Goal: Transaction & Acquisition: Purchase product/service

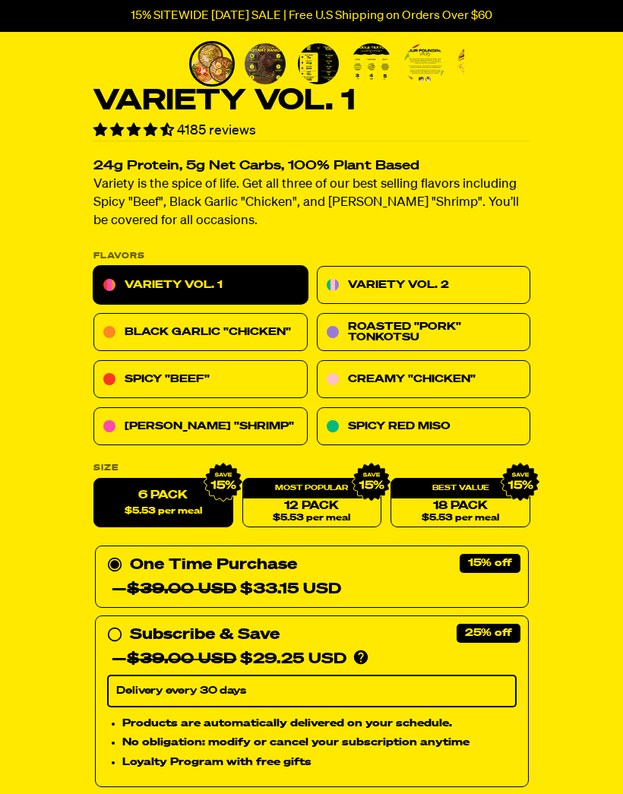
scroll to position [318, 0]
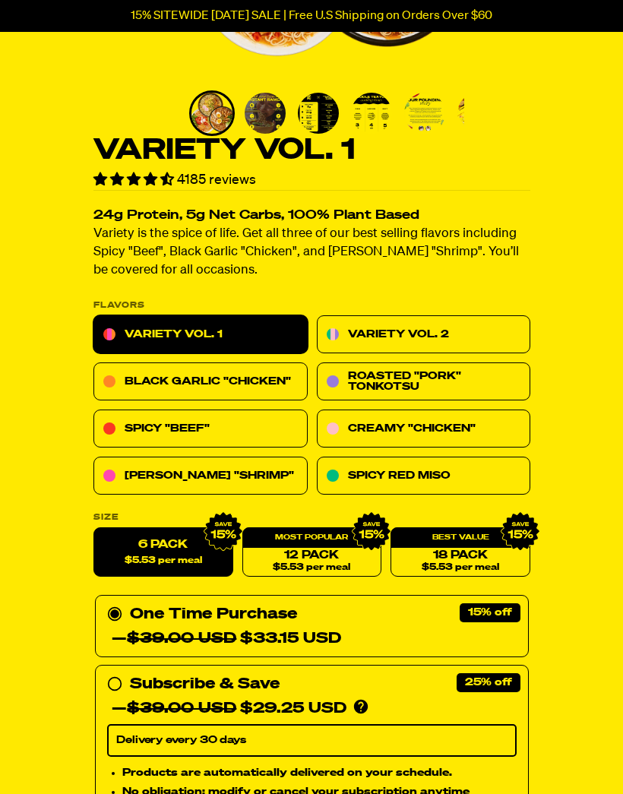
click at [490, 340] on link "Variety Vol. 2" at bounding box center [423, 335] width 214 height 38
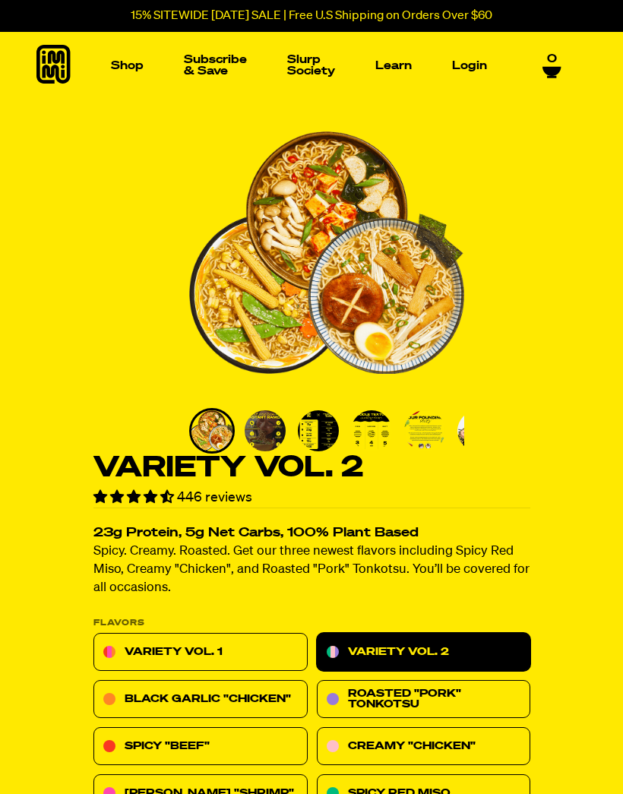
click at [94, 200] on img "Main navigation" at bounding box center [81, 180] width 104 height 104
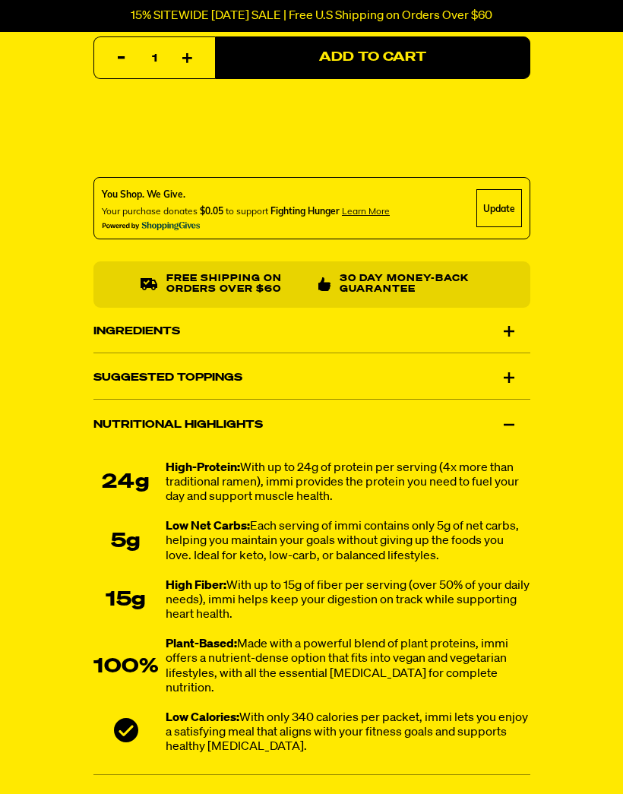
scroll to position [1092, 0]
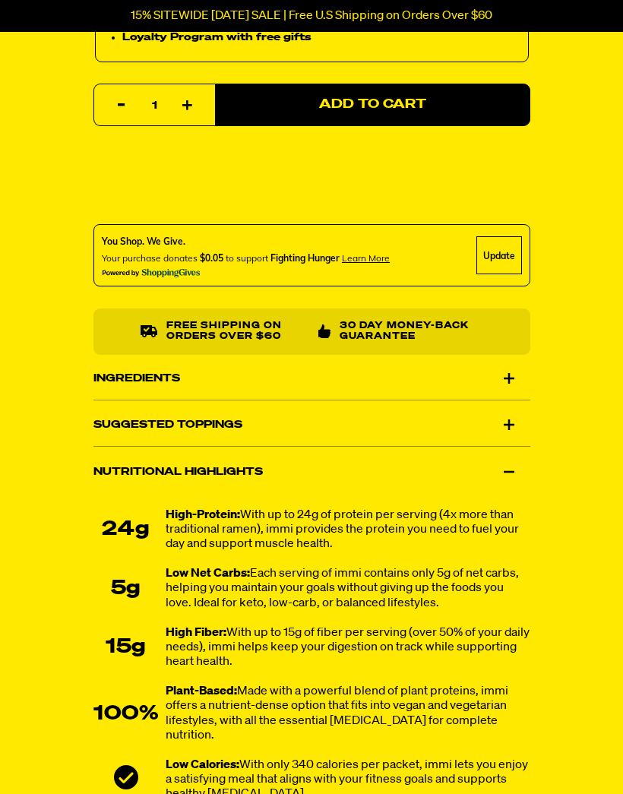
click at [506, 419] on div "Suggested Toppings" at bounding box center [311, 425] width 437 height 43
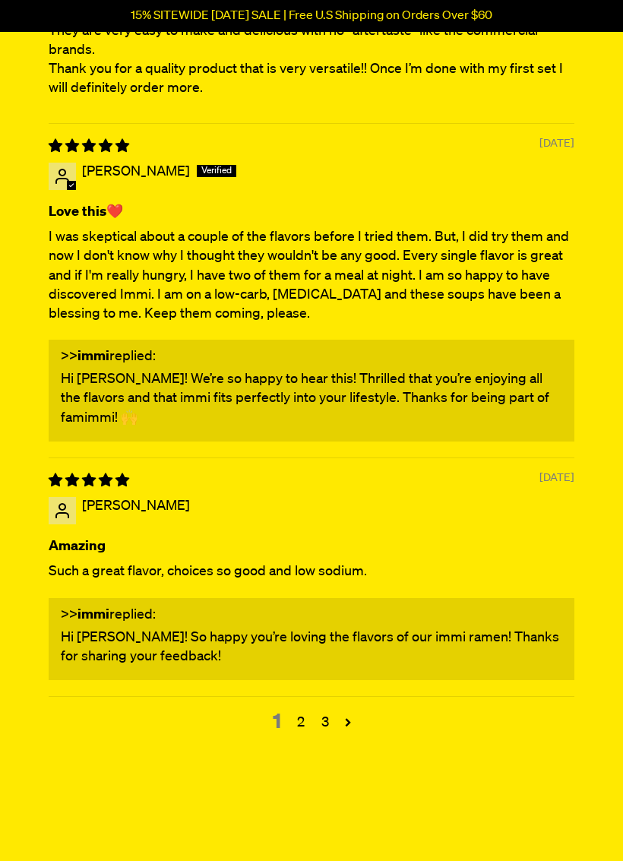
scroll to position [7667, 0]
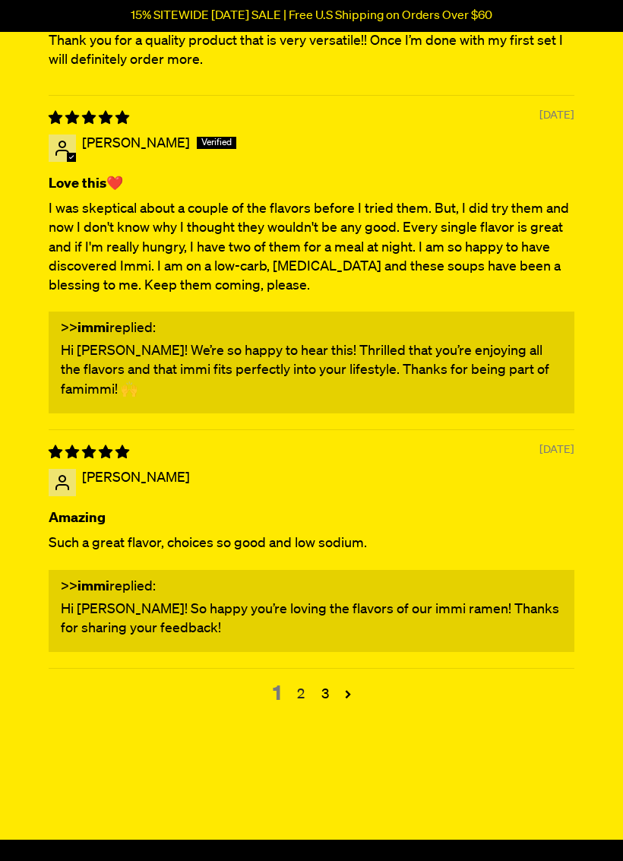
click at [298, 685] on link "2" at bounding box center [301, 695] width 24 height 20
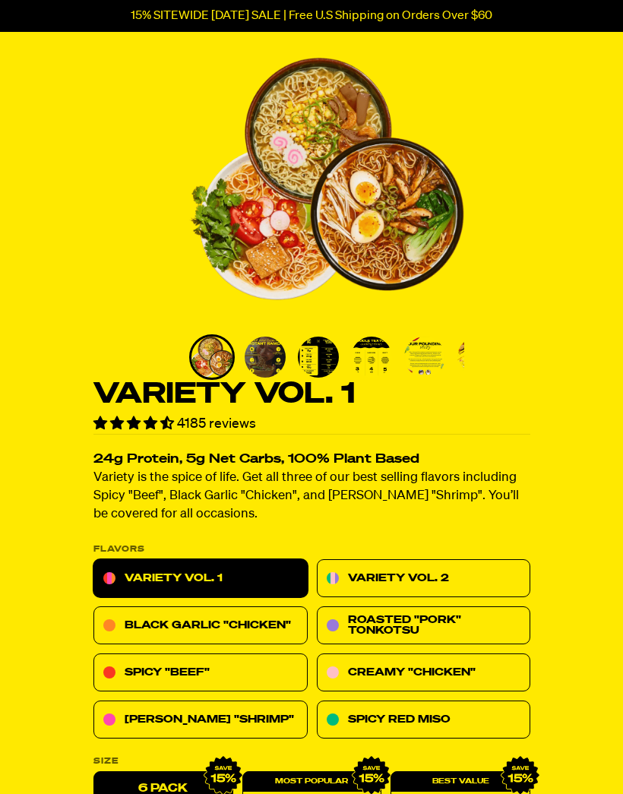
scroll to position [0, 0]
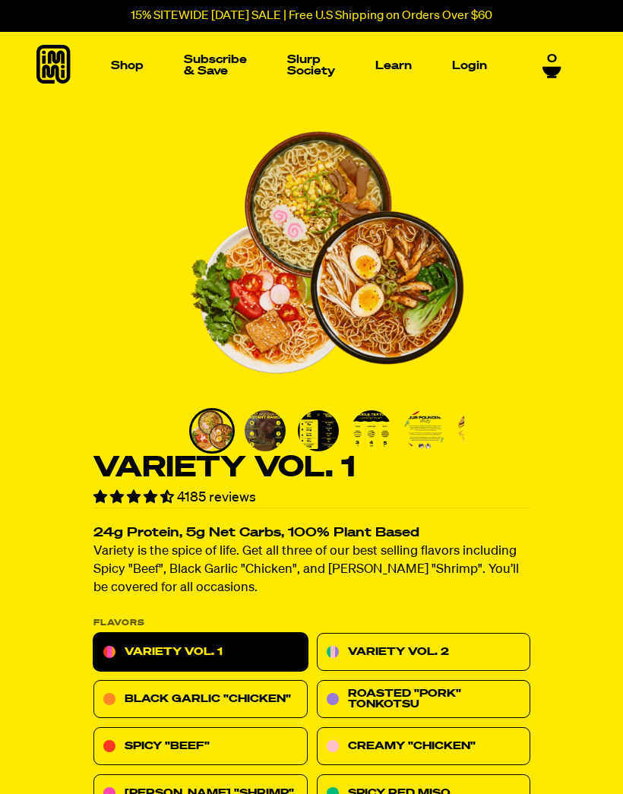
click at [410, 191] on img "Main navigation" at bounding box center [389, 180] width 104 height 104
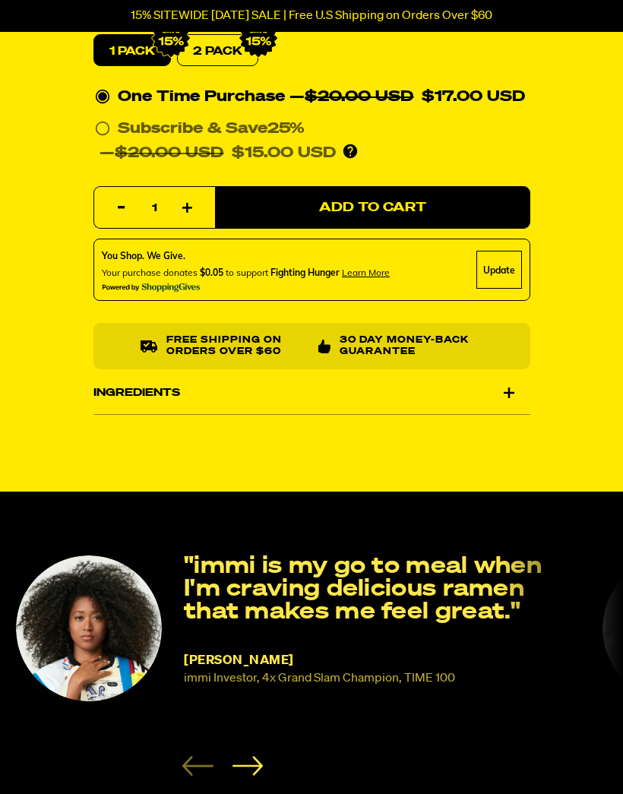
scroll to position [597, 0]
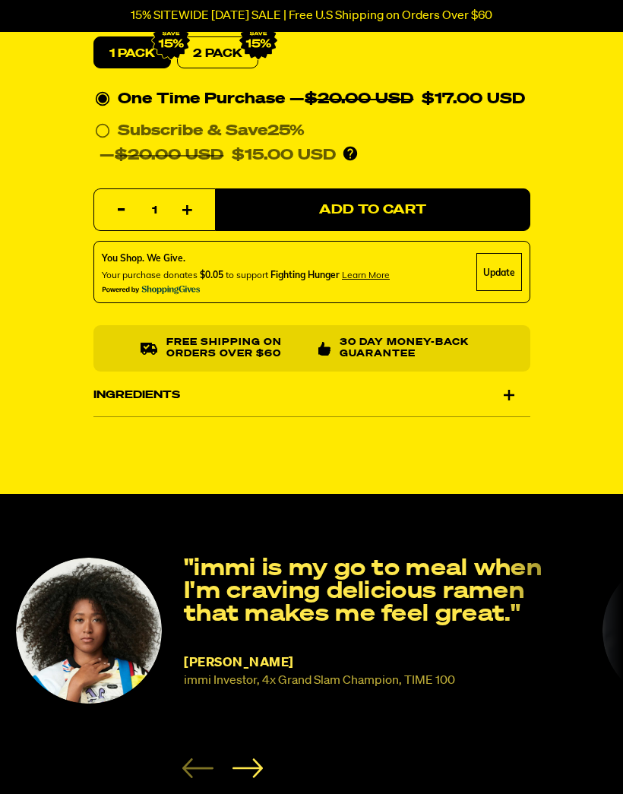
click at [513, 396] on div "Ingredients" at bounding box center [311, 395] width 437 height 43
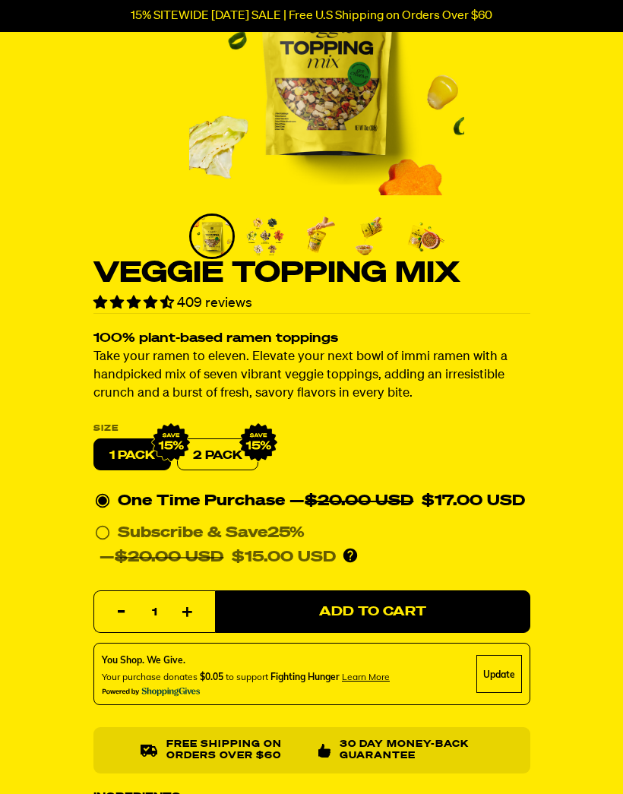
scroll to position [0, 0]
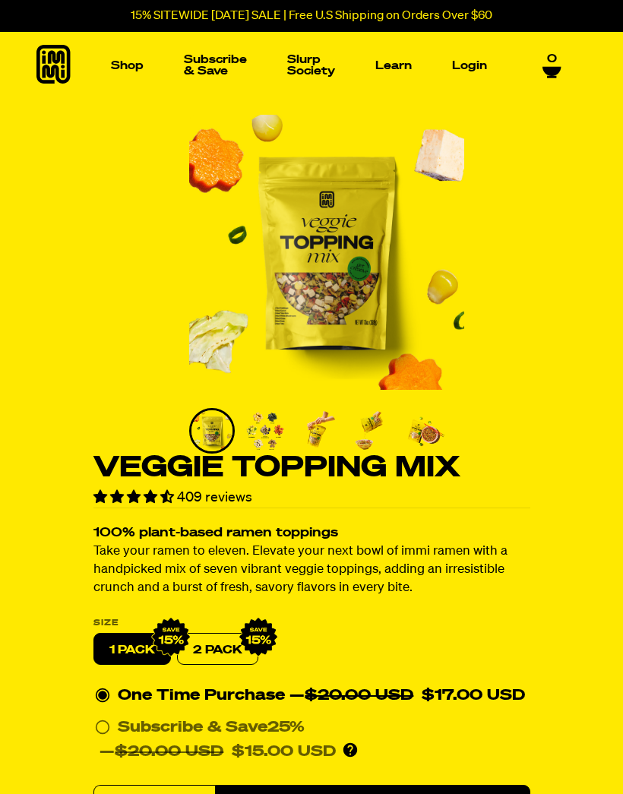
click at [547, 63] on span "0" at bounding box center [552, 57] width 10 height 14
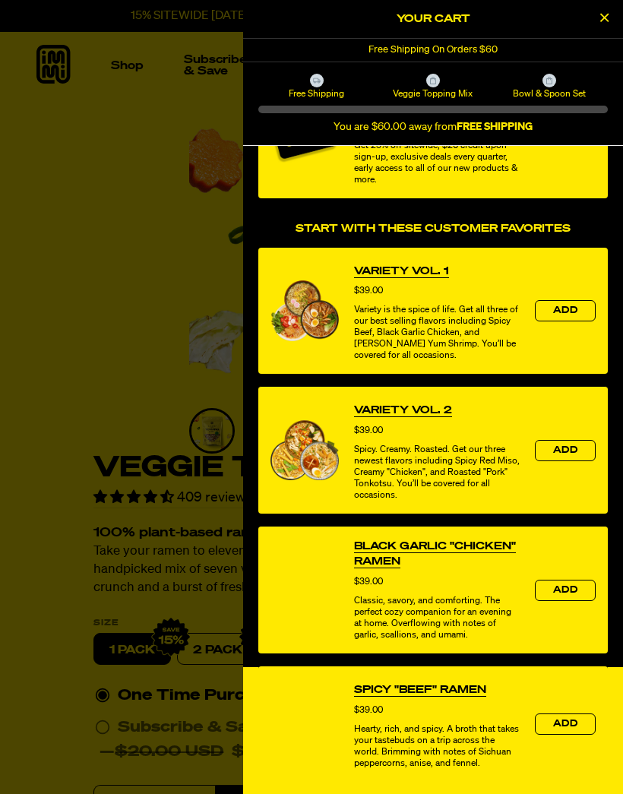
scroll to position [277, 0]
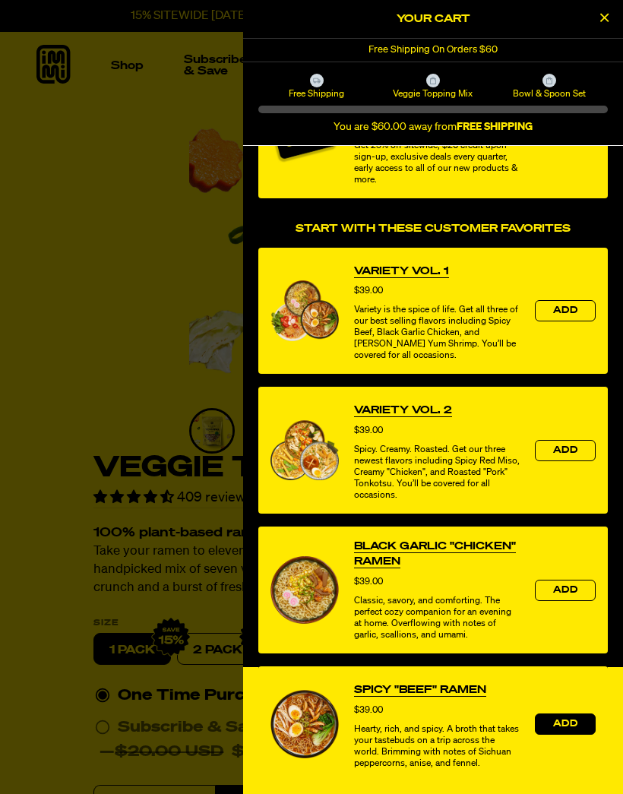
click at [574, 720] on span "Add" at bounding box center [565, 724] width 24 height 9
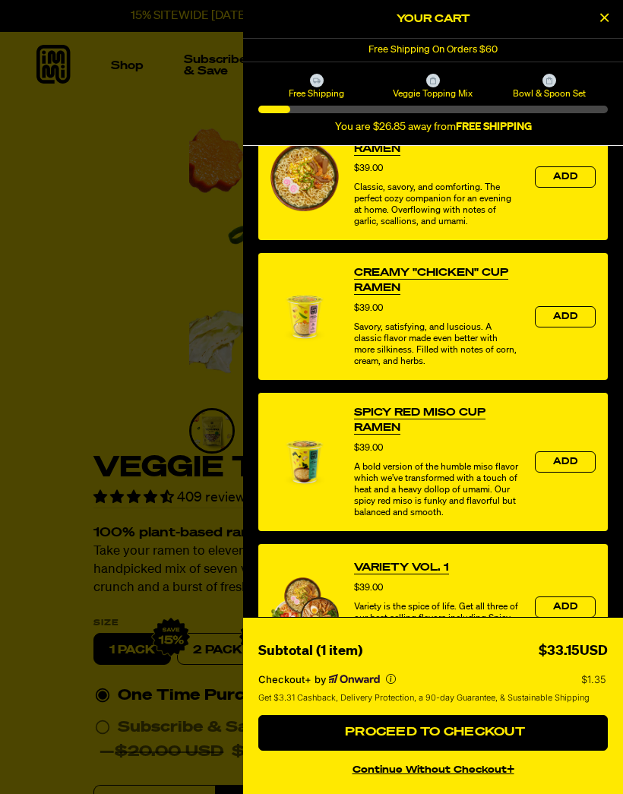
scroll to position [472, 0]
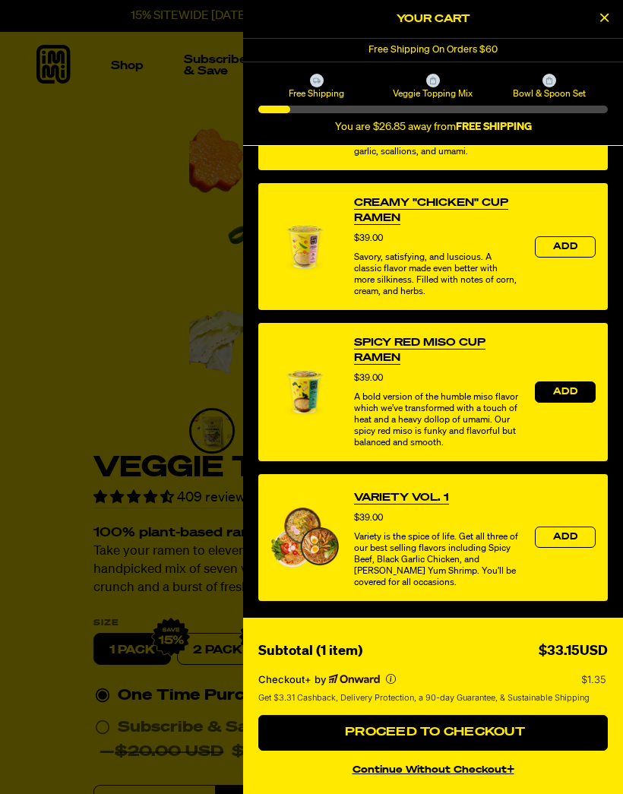
click at [568, 397] on span "Add" at bounding box center [565, 392] width 24 height 9
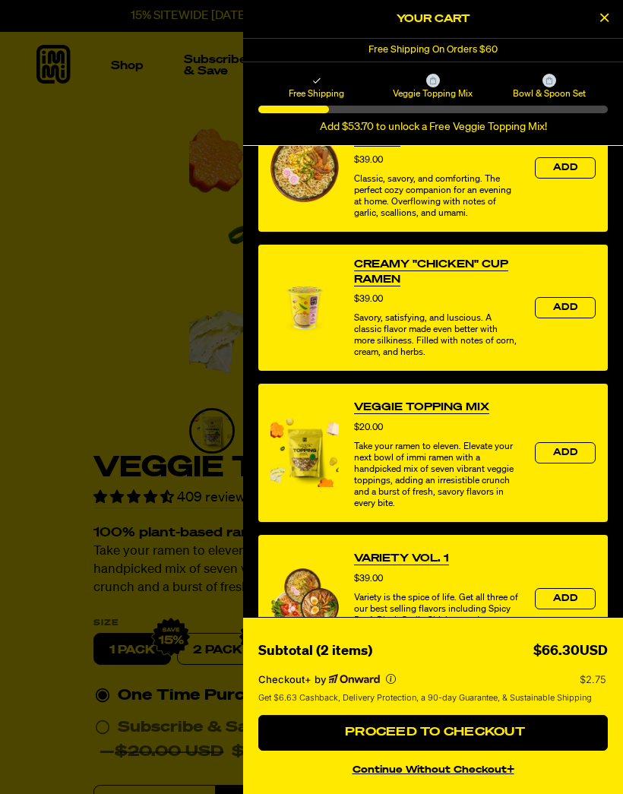
scroll to position [580, 0]
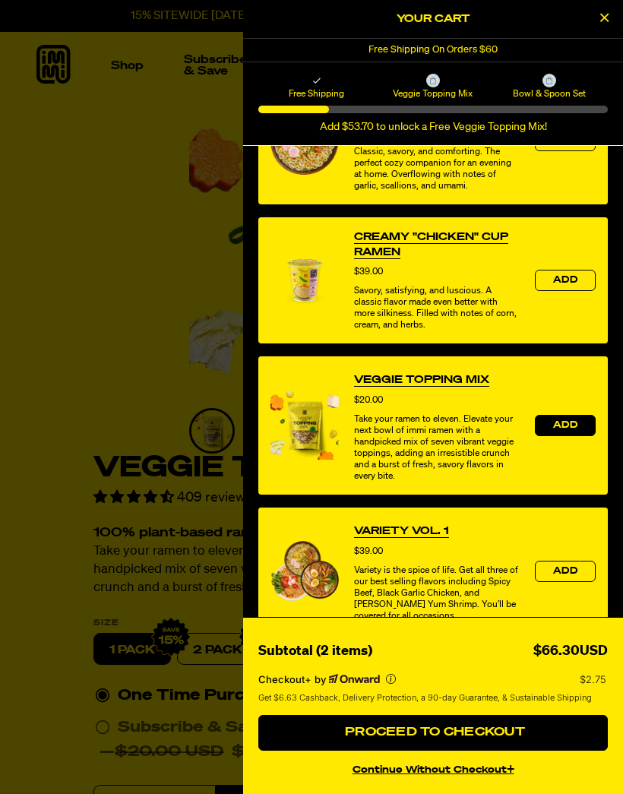
click at [567, 430] on span "Add" at bounding box center [565, 425] width 24 height 9
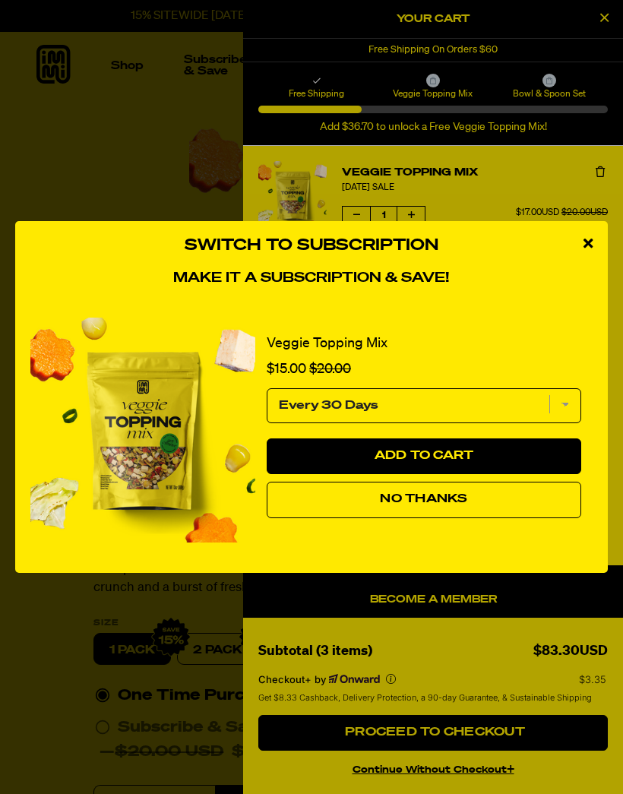
click at [448, 496] on span "No Thanks" at bounding box center [423, 499] width 87 height 12
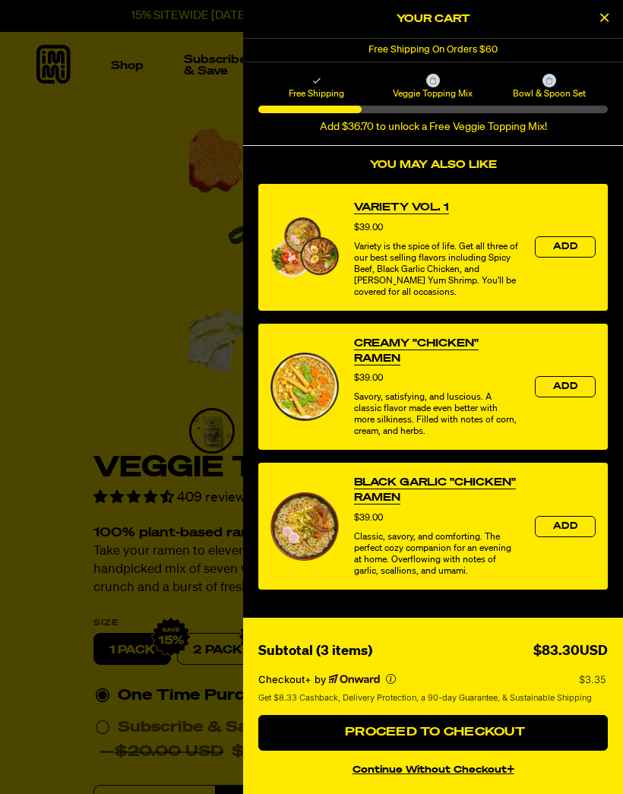
scroll to position [616, 0]
click at [460, 744] on button "Proceed to Checkout" at bounding box center [433, 733] width 350 height 36
